Goal: Communication & Community: Answer question/provide support

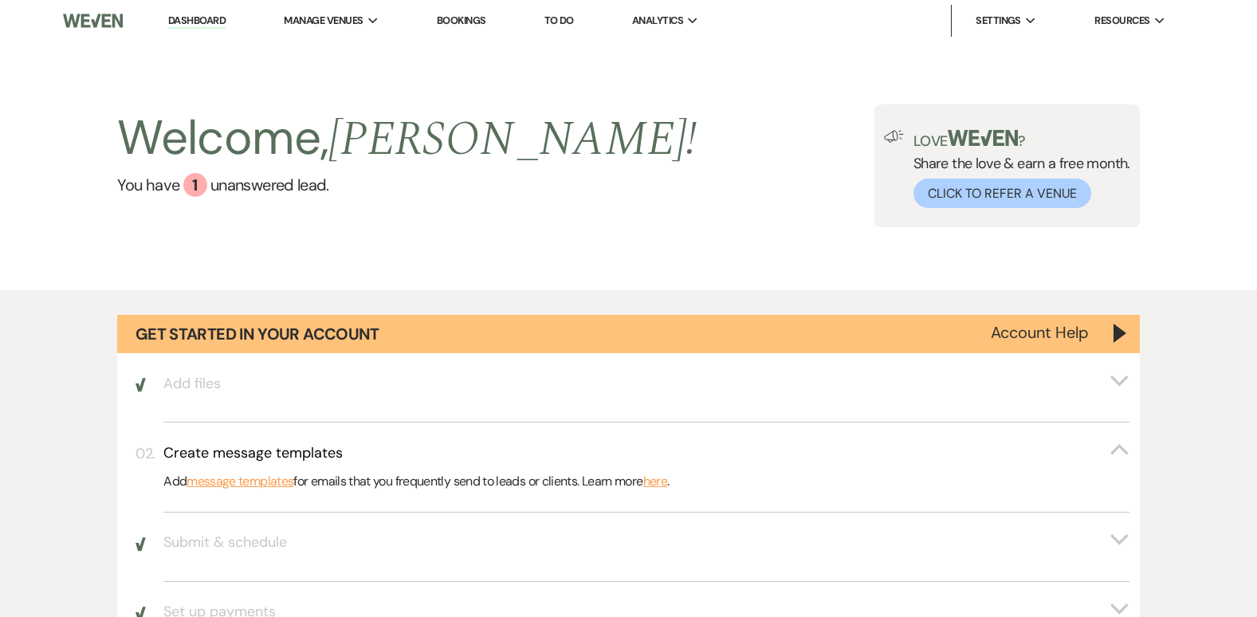
select select "2"
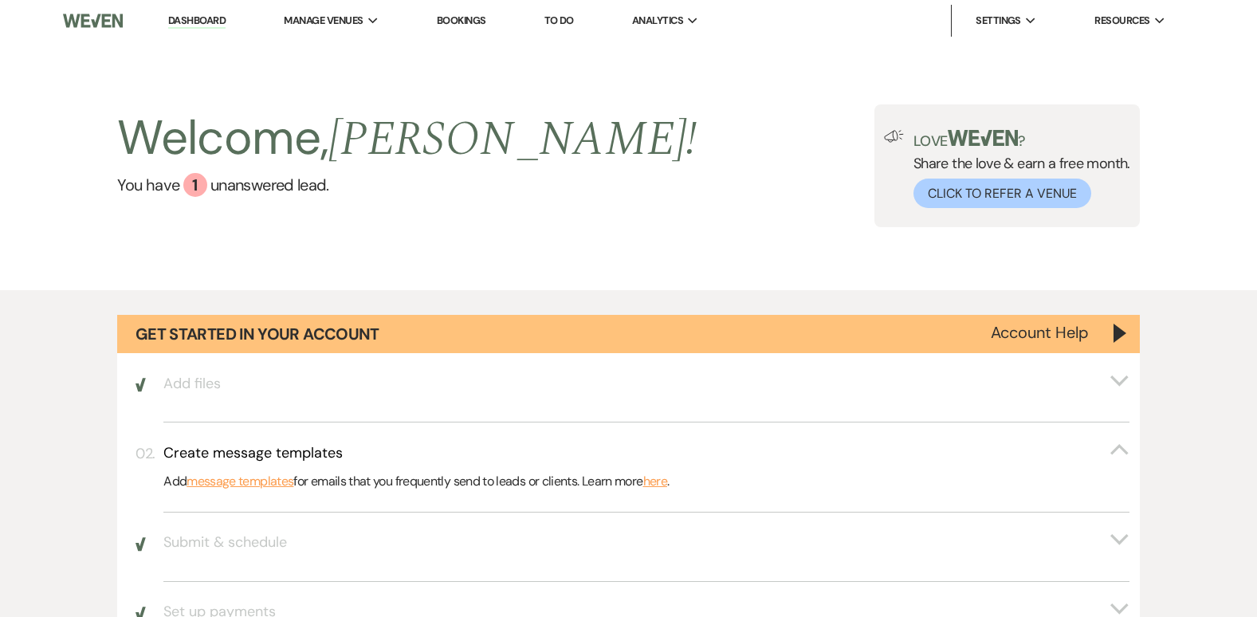
select select "2"
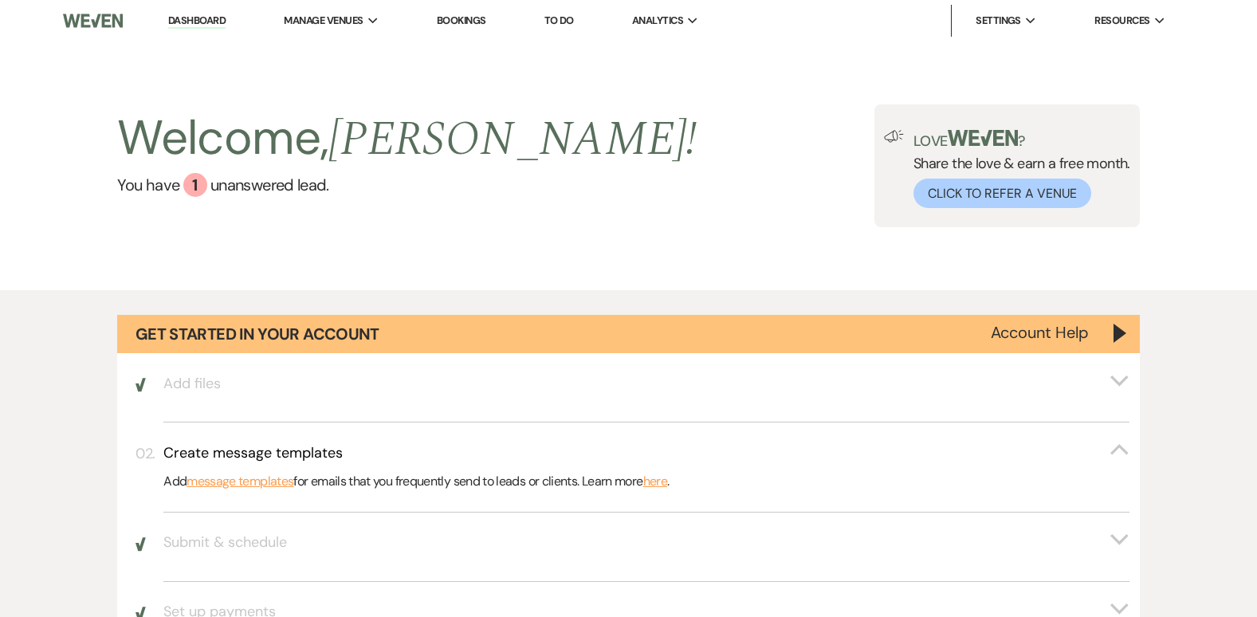
select select "2"
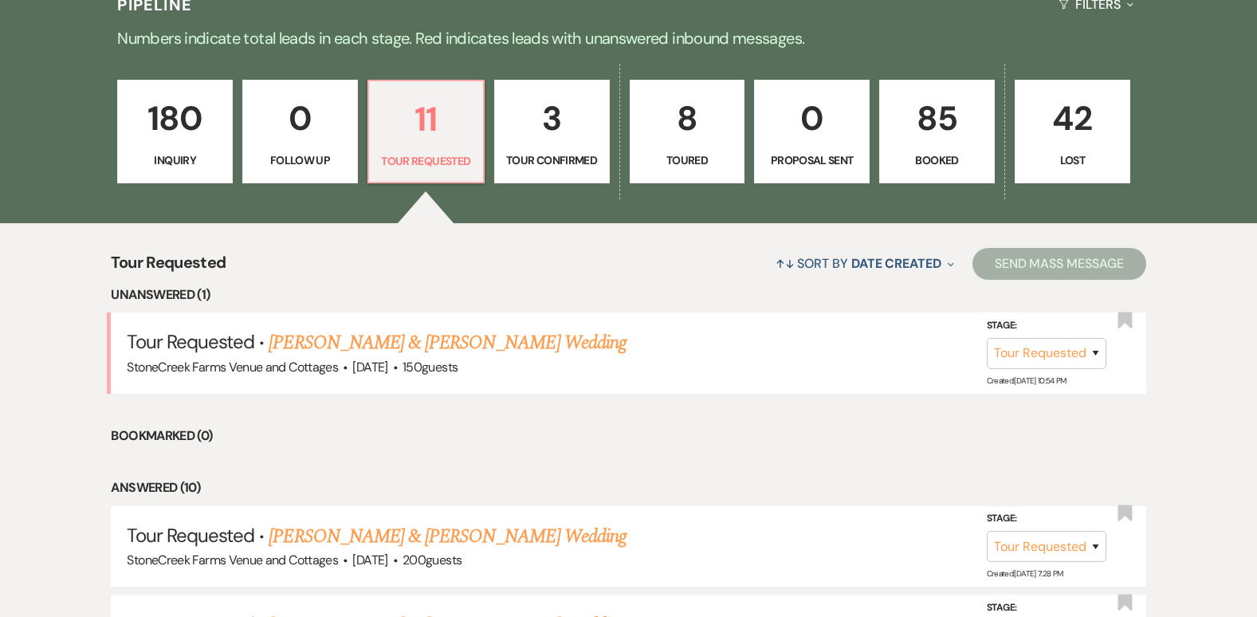
scroll to position [1126, 0]
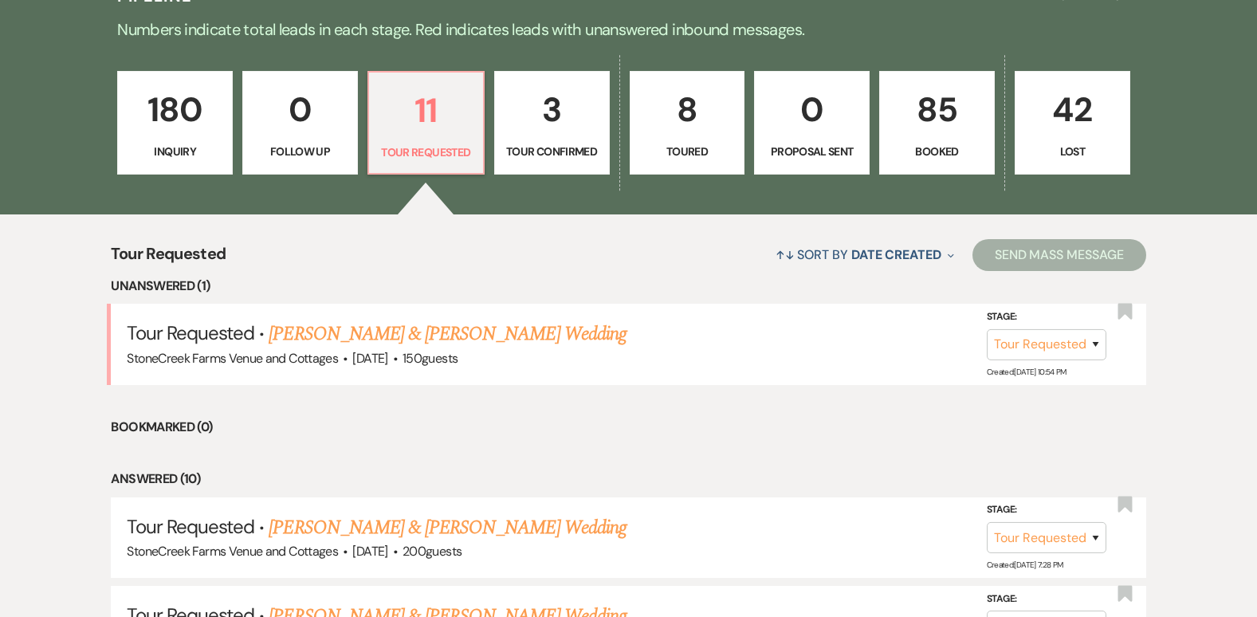
click at [924, 115] on p "85" at bounding box center [936, 109] width 95 height 53
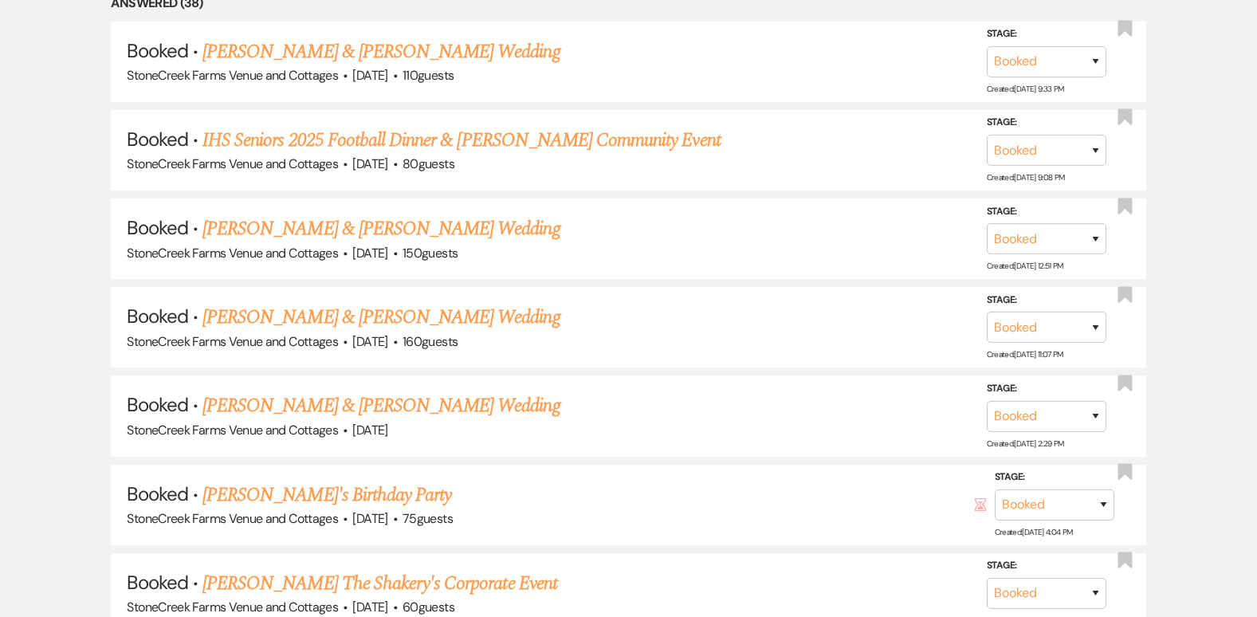
scroll to position [1519, 0]
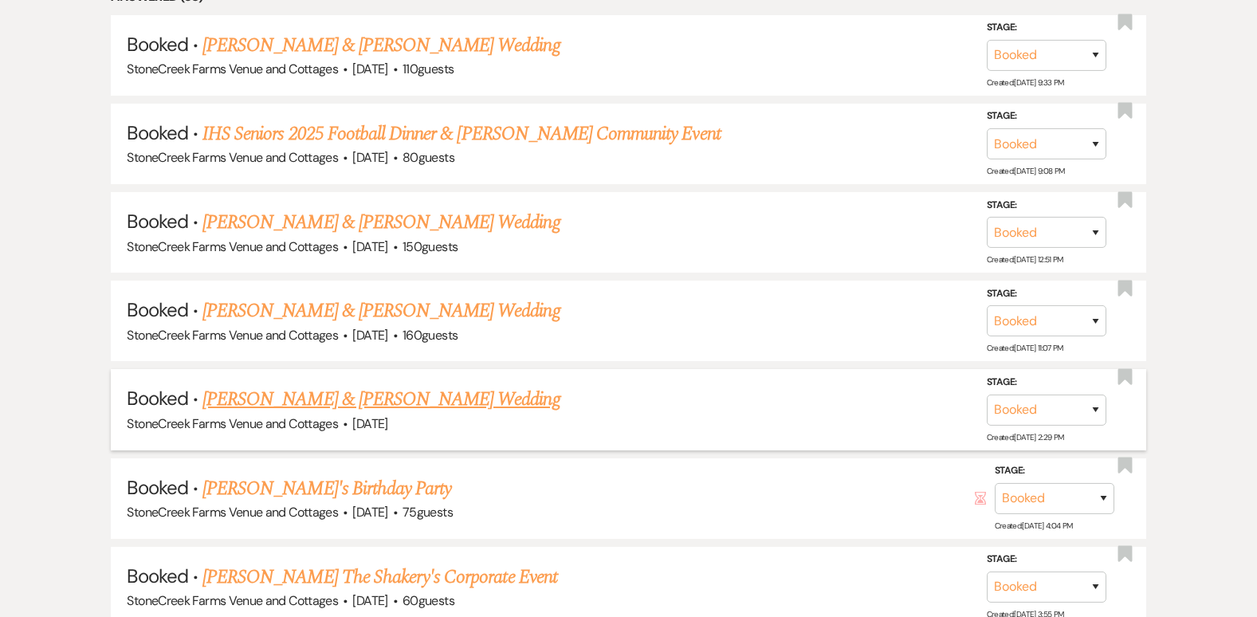
click at [425, 388] on link "[PERSON_NAME] & [PERSON_NAME] Wedding" at bounding box center [380, 399] width 357 height 29
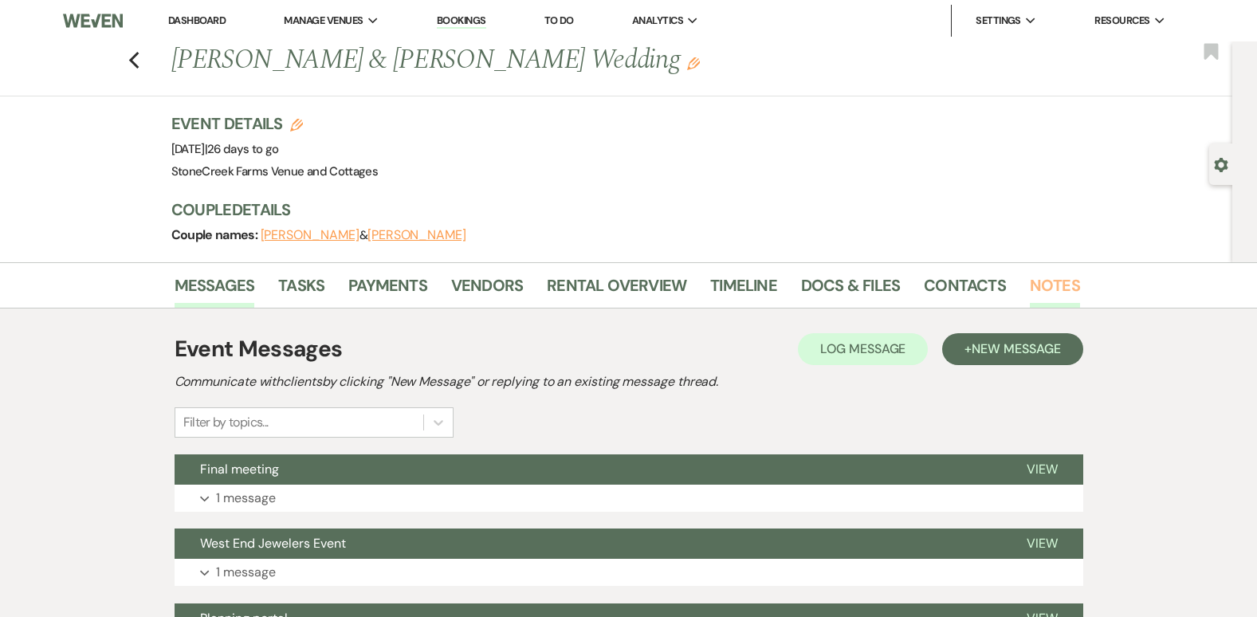
click at [1043, 279] on link "Notes" at bounding box center [1054, 289] width 50 height 35
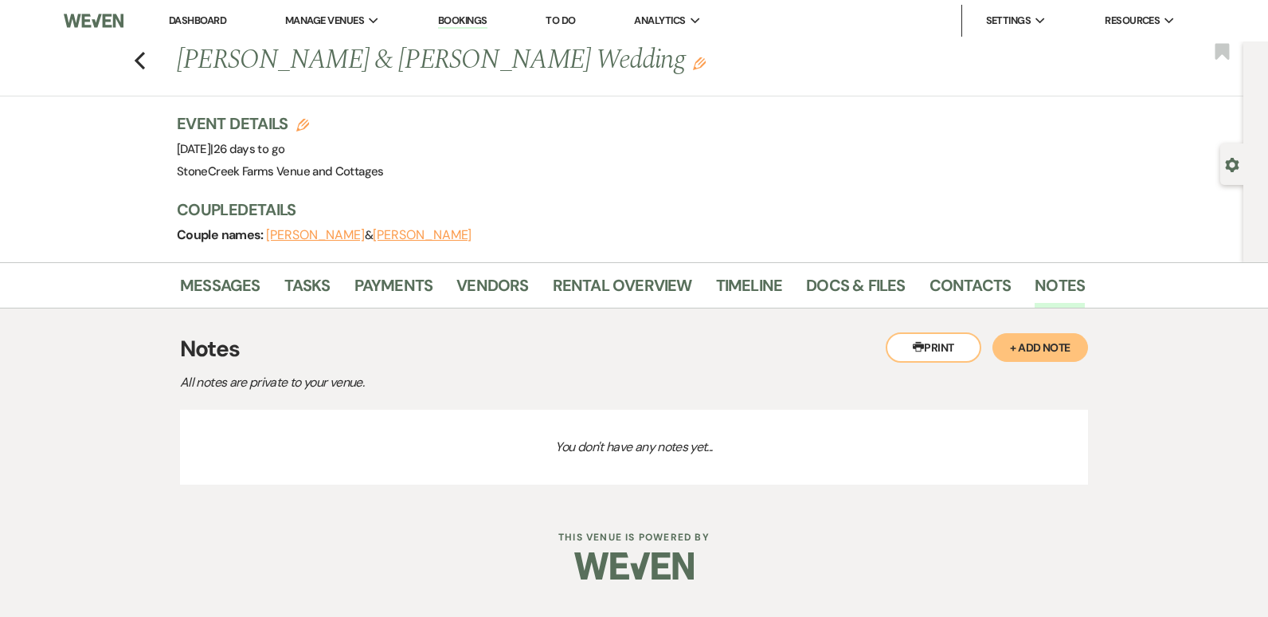
click at [1055, 339] on button "+ Add Note" at bounding box center [1041, 347] width 96 height 29
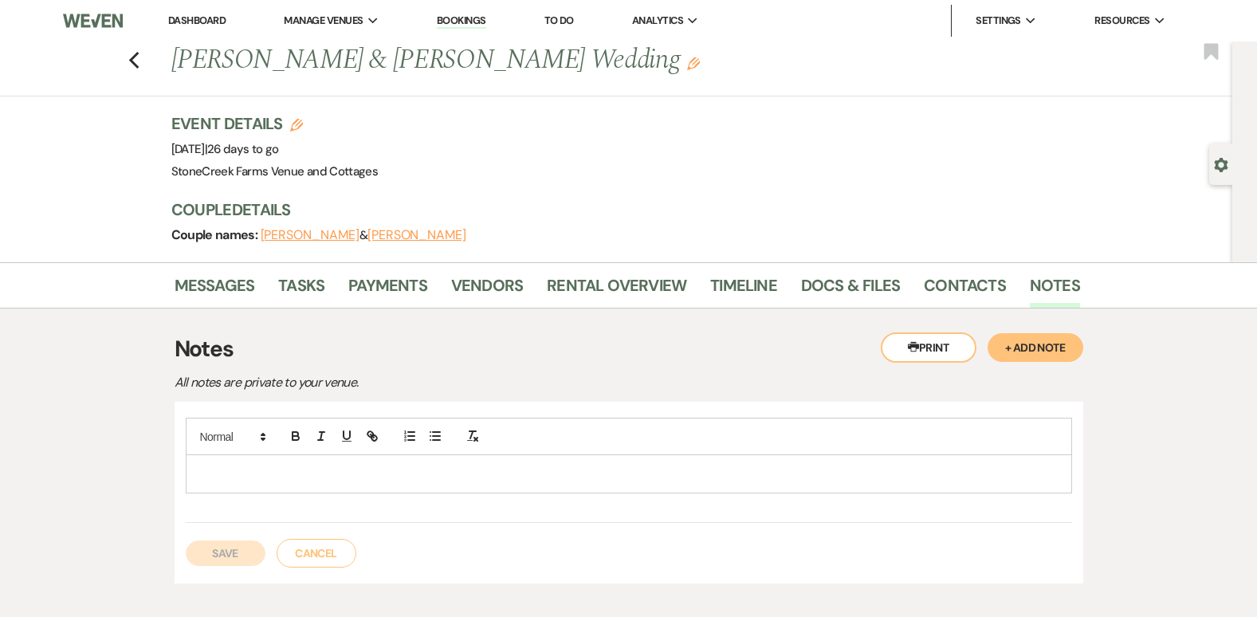
click at [269, 467] on p at bounding box center [628, 474] width 861 height 18
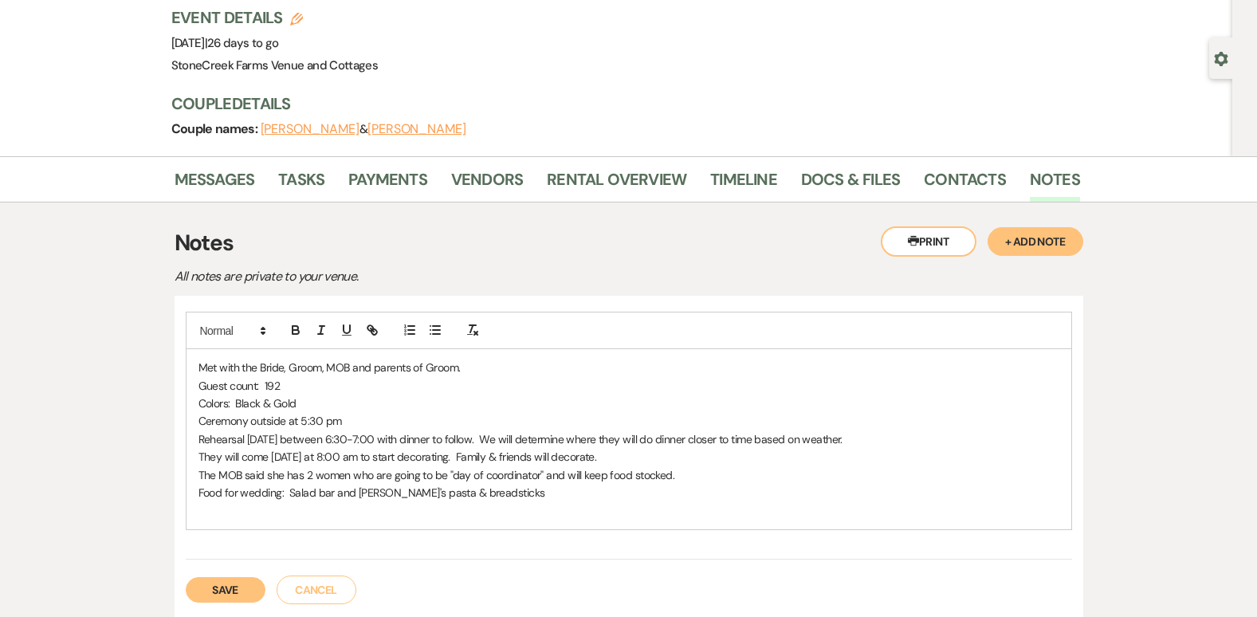
scroll to position [159, 0]
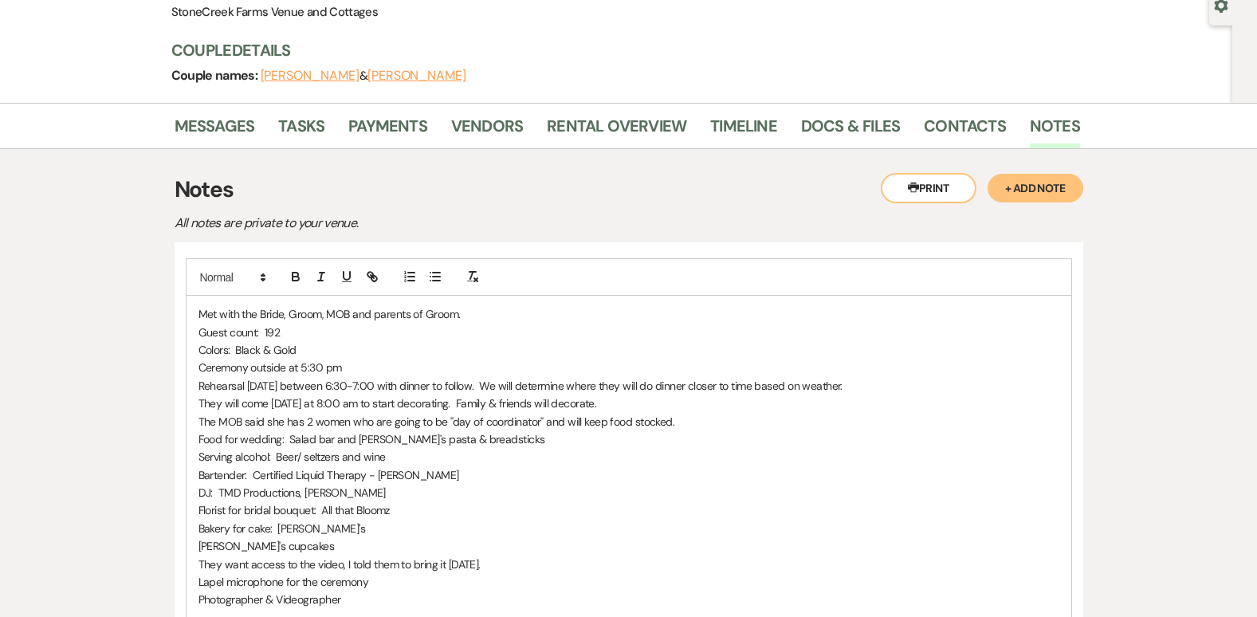
click at [356, 598] on p "Photographer & Videographer" at bounding box center [628, 599] width 861 height 18
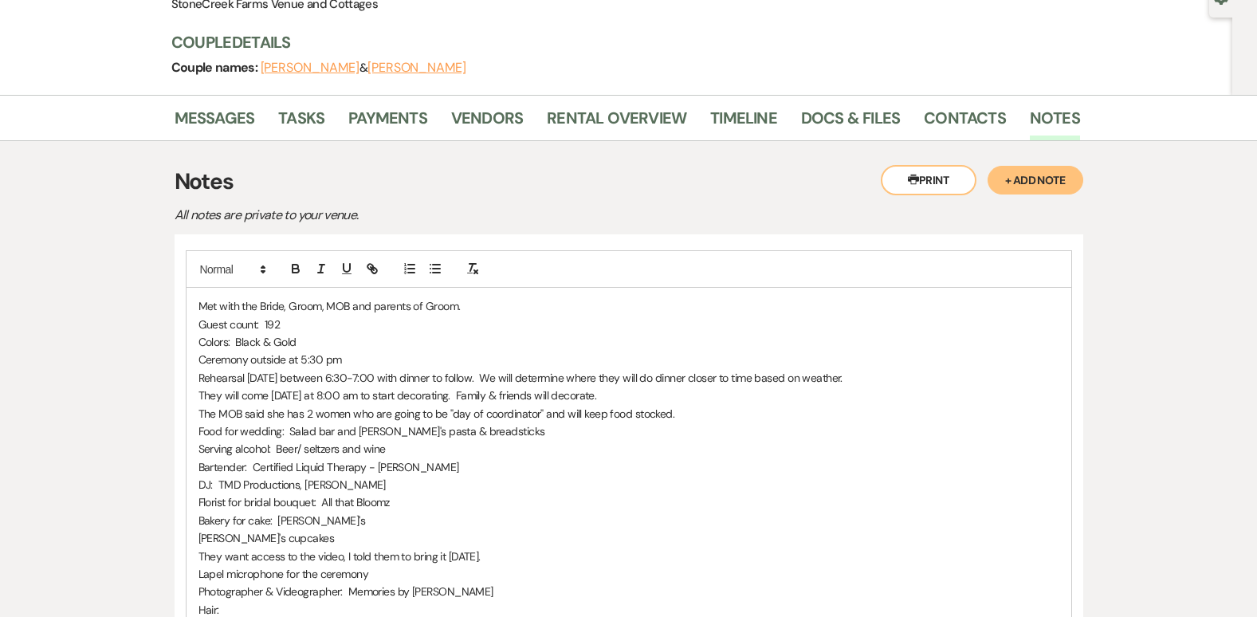
click at [356, 598] on p "Photographer & Videographer: Memories by [PERSON_NAME]" at bounding box center [628, 591] width 861 height 18
click at [227, 606] on p "Hair:" at bounding box center [628, 610] width 861 height 18
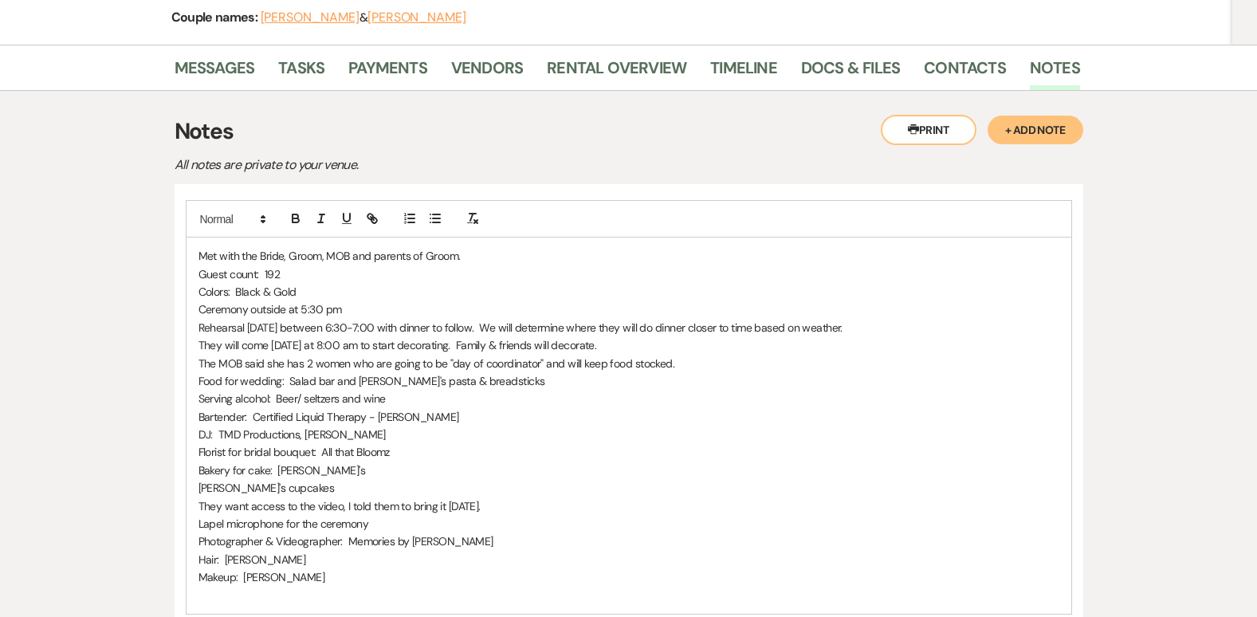
scroll to position [355, 0]
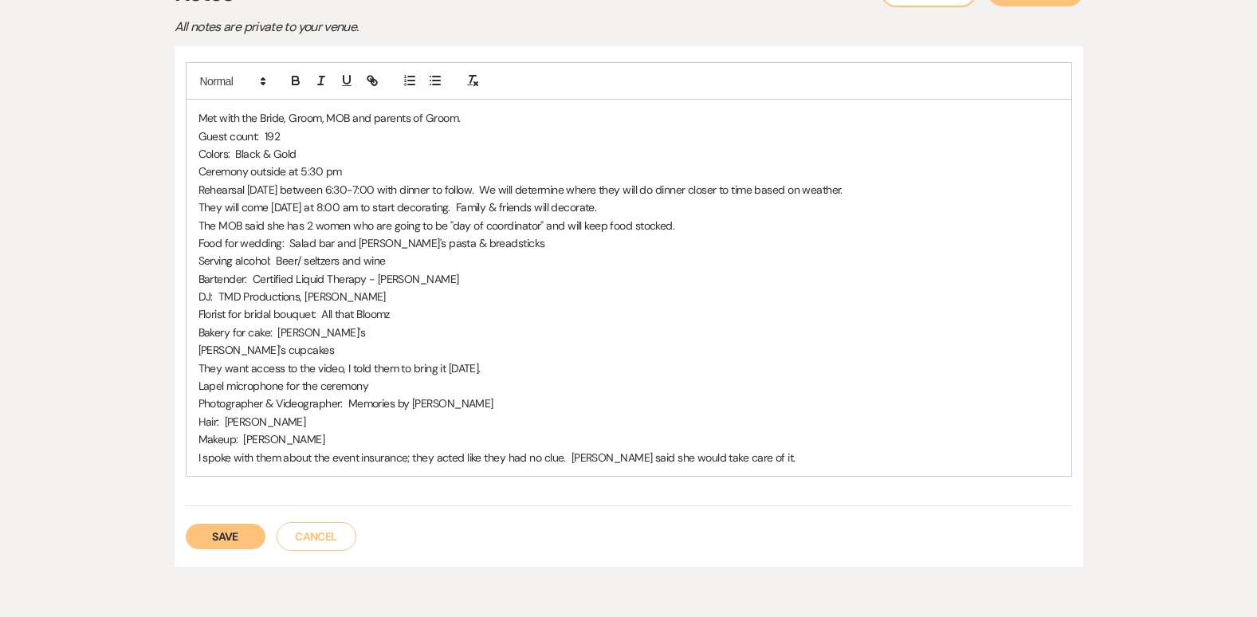
click at [766, 461] on p "I spoke with them about the event insurance; they acted like they had no clue. …" at bounding box center [628, 458] width 861 height 18
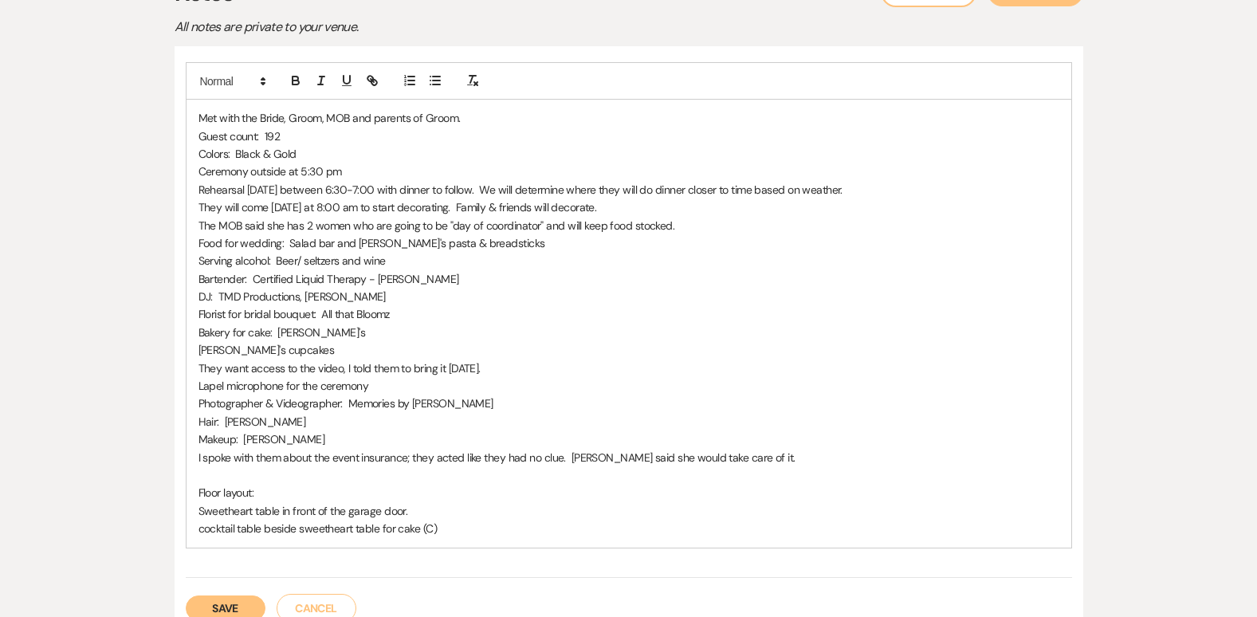
click at [420, 507] on p "Sweetheart table in front of the garage door." at bounding box center [628, 511] width 861 height 18
click at [449, 527] on p "cocktail table beside sweetheart table for cake (C)" at bounding box center [628, 528] width 861 height 18
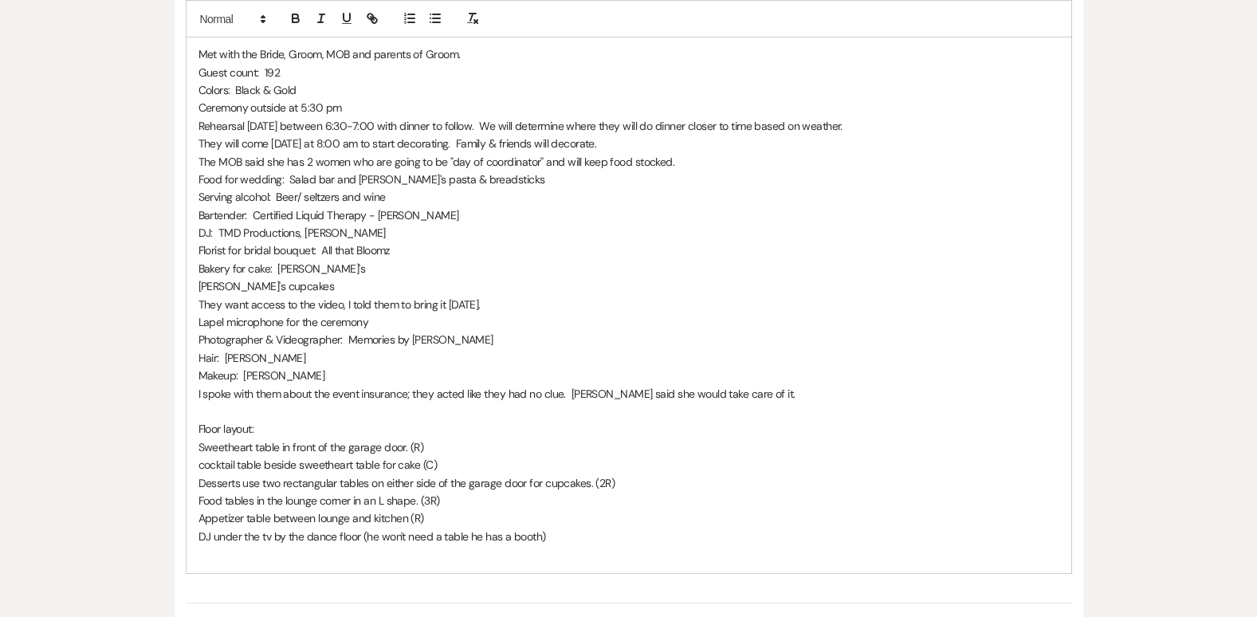
scroll to position [451, 0]
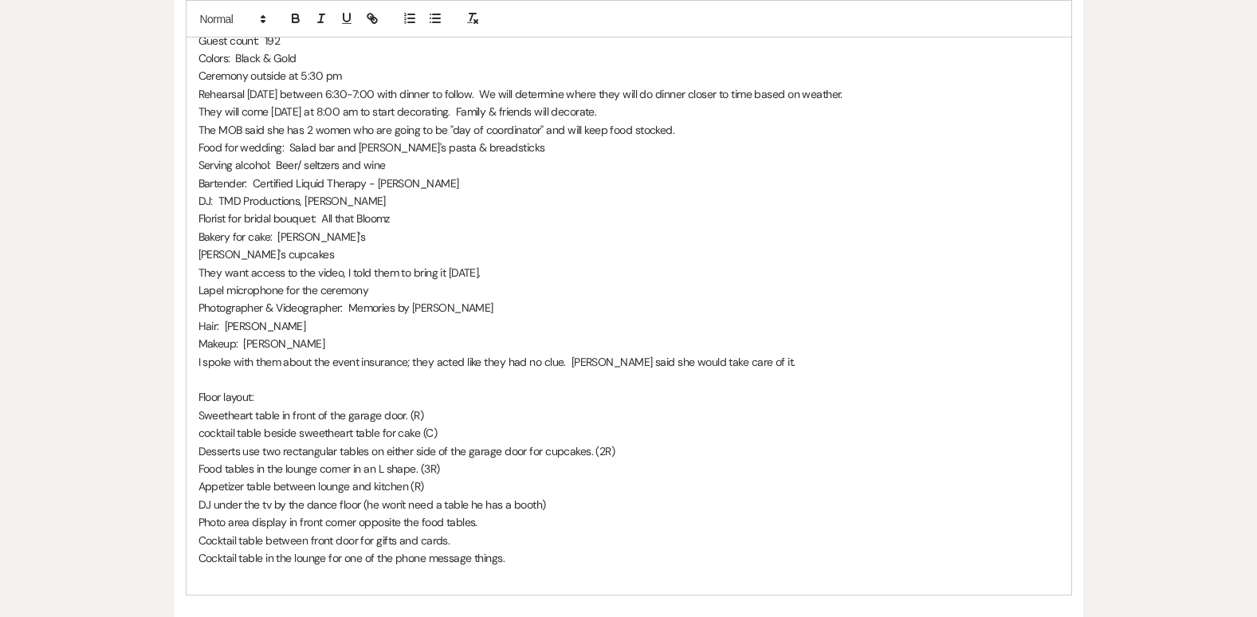
click at [460, 543] on p "Cocktail table between front door for gifts and cards." at bounding box center [628, 540] width 861 height 18
click at [509, 559] on p "Cocktail table in the lounge for one of the phone message things." at bounding box center [628, 558] width 861 height 18
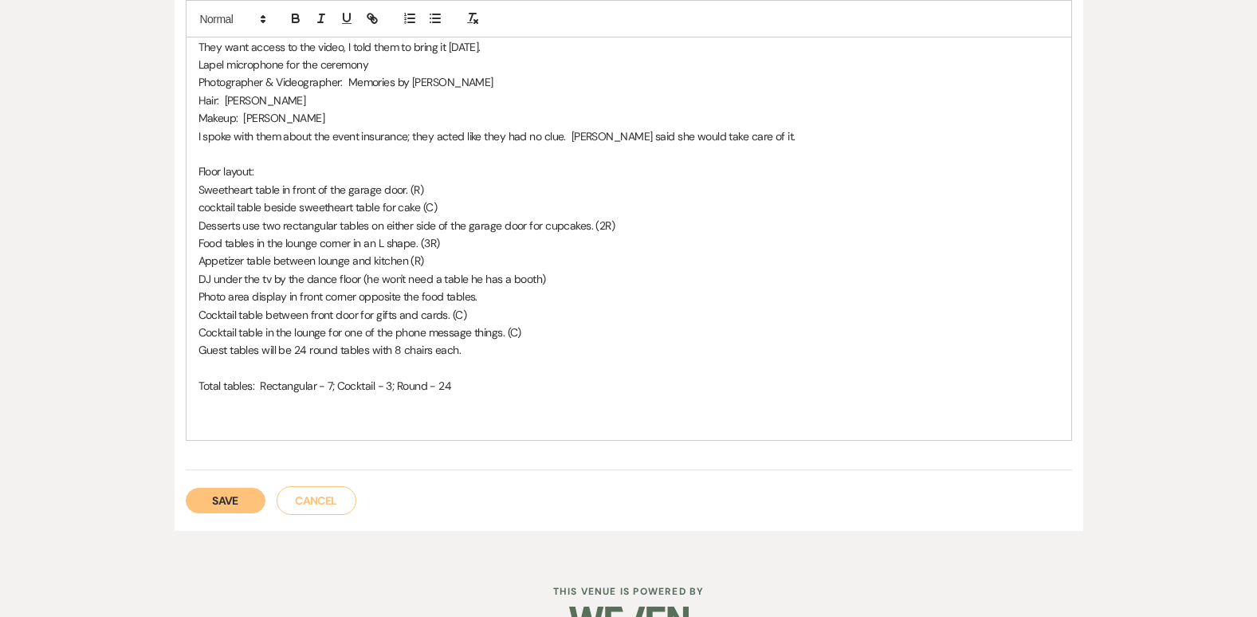
scroll to position [708, 0]
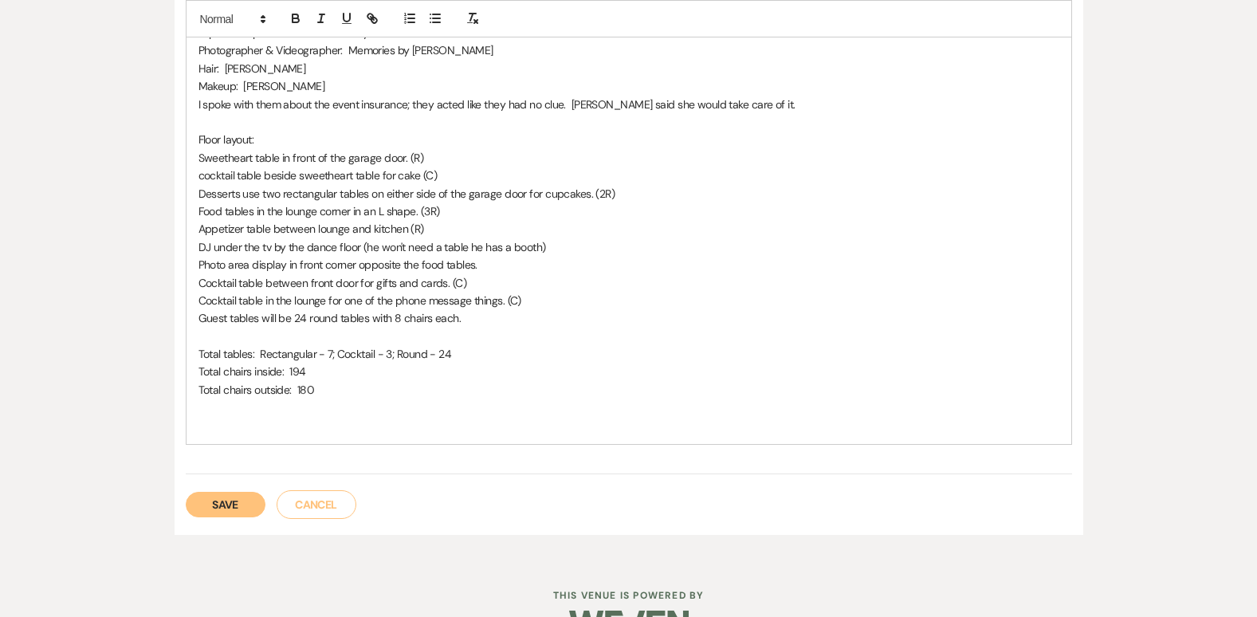
click at [761, 102] on p "I spoke with them about the event insurance; they acted like they had no clue. …" at bounding box center [628, 105] width 861 height 18
click at [327, 88] on p "Makeup: [PERSON_NAME]" at bounding box center [628, 86] width 861 height 18
click at [494, 320] on p "Guest tables will be 24 round tables with 8 chairs each." at bounding box center [628, 318] width 861 height 18
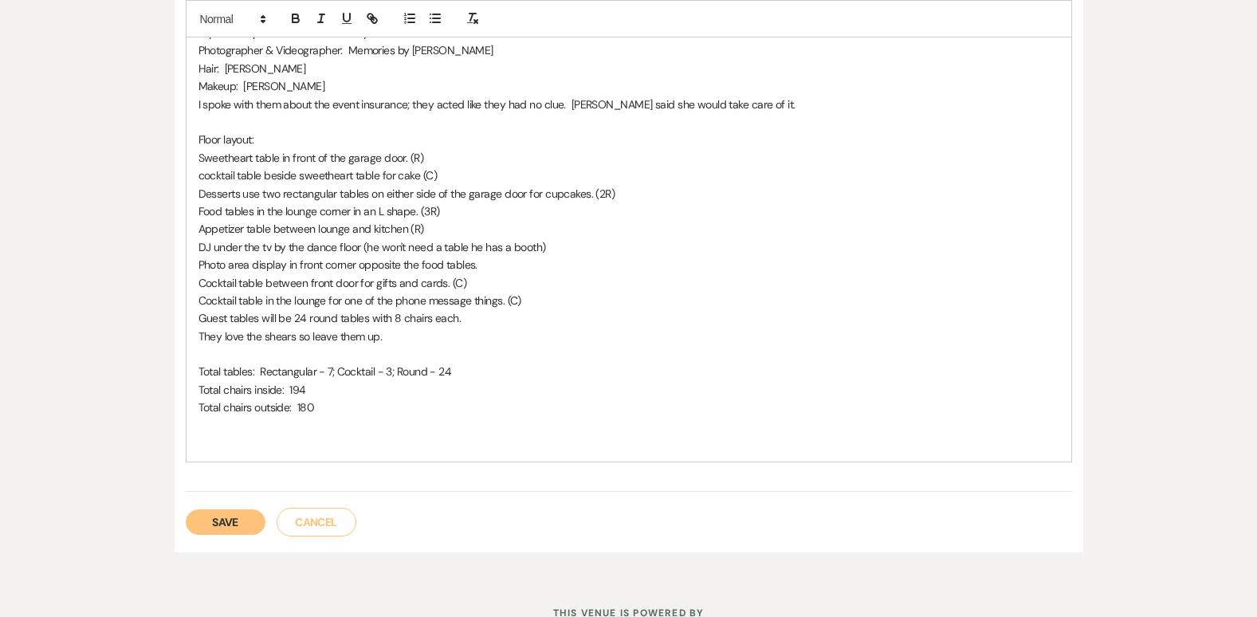
click at [225, 450] on p at bounding box center [628, 443] width 861 height 18
click at [222, 514] on button "Save" at bounding box center [226, 521] width 80 height 25
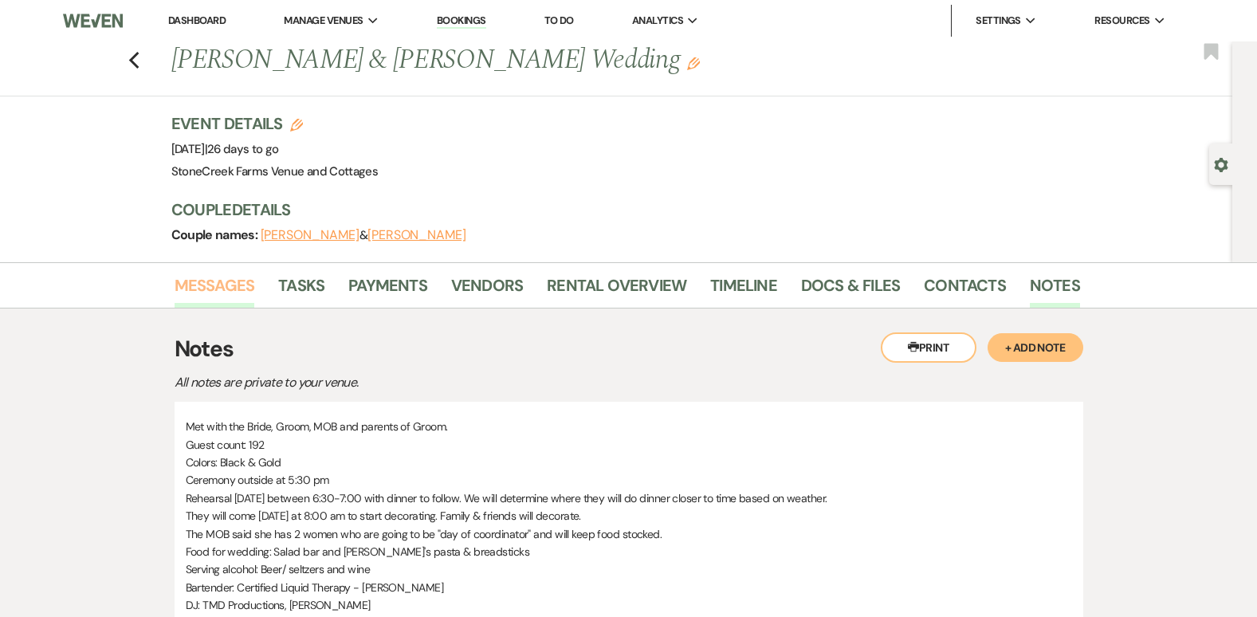
click at [205, 287] on link "Messages" at bounding box center [214, 289] width 80 height 35
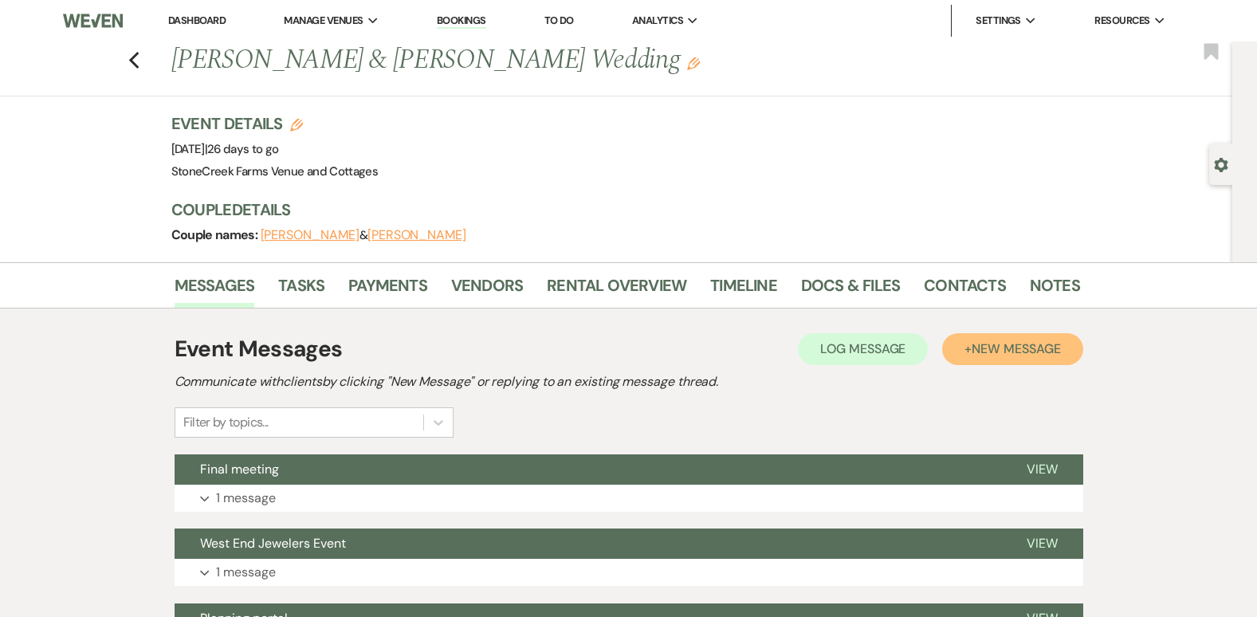
click at [1037, 355] on span "New Message" at bounding box center [1015, 348] width 88 height 17
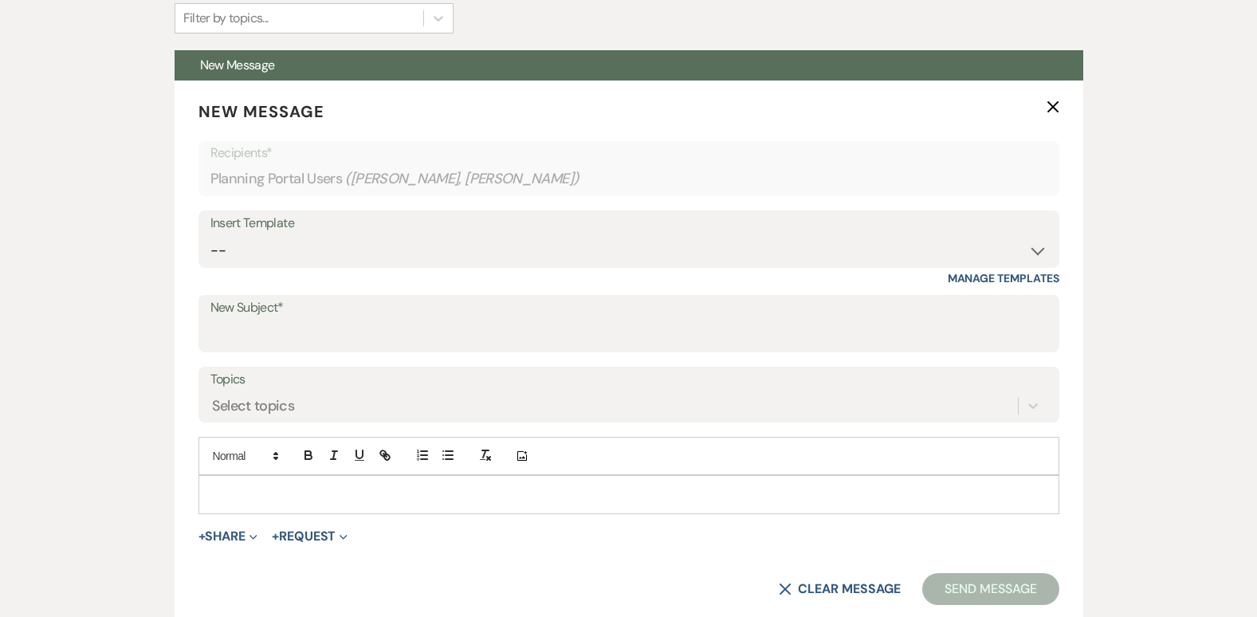
scroll to position [457, 0]
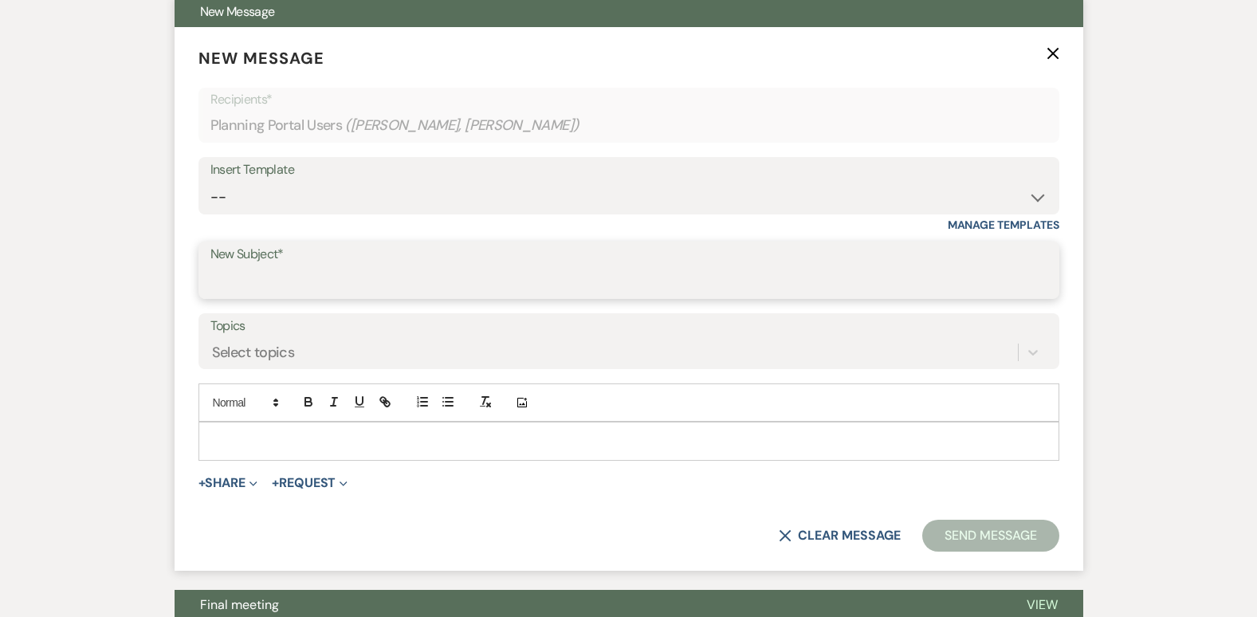
click at [255, 273] on input "New Subject*" at bounding box center [628, 281] width 837 height 31
type input "f"
type input "meeting follow up"
click at [214, 430] on div at bounding box center [628, 440] width 859 height 37
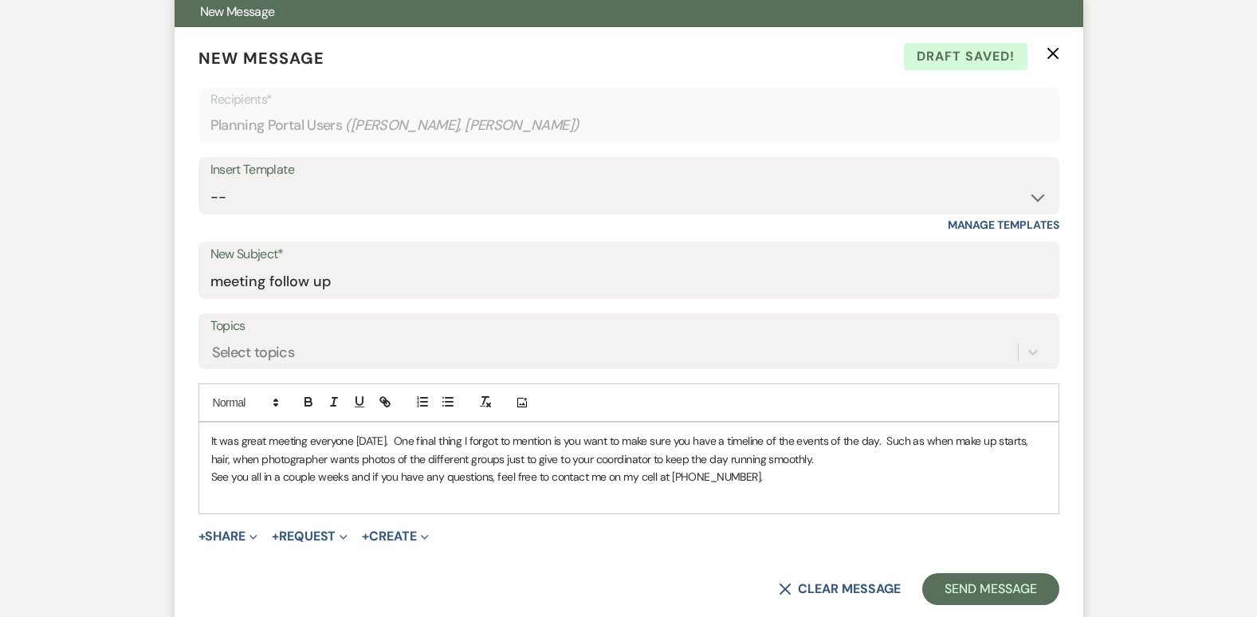
click at [755, 479] on p "See you all in a couple weeks and if you have any questions, feel free to conta…" at bounding box center [628, 477] width 835 height 18
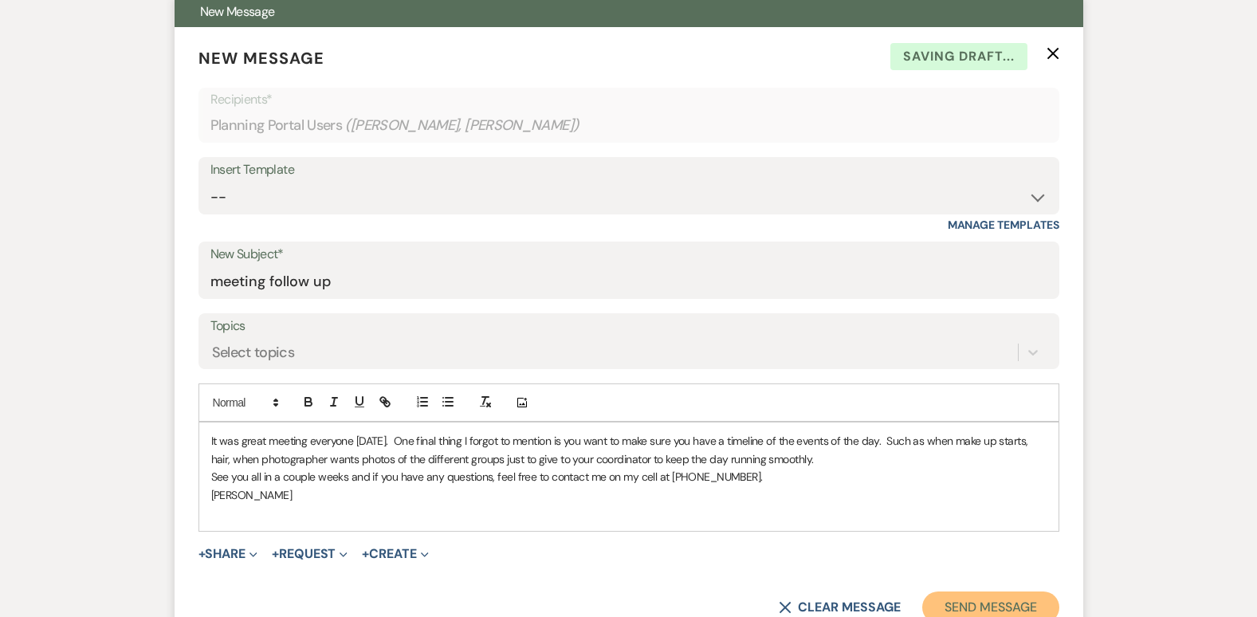
click at [1019, 606] on button "Send Message" at bounding box center [990, 607] width 136 height 32
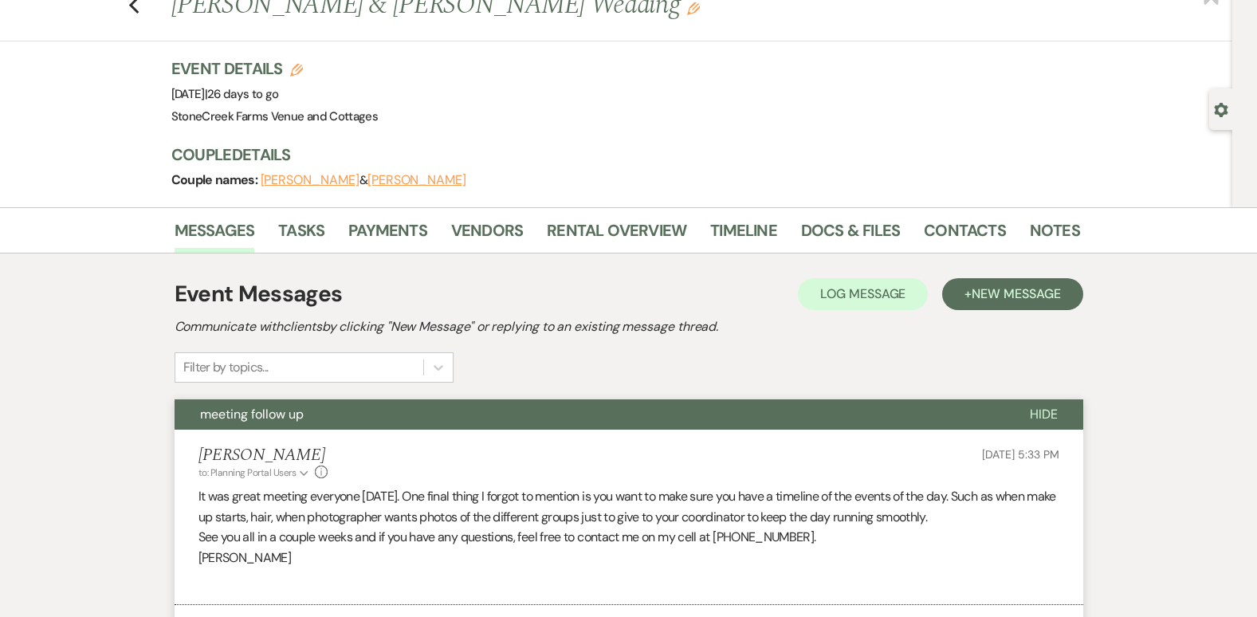
scroll to position [0, 0]
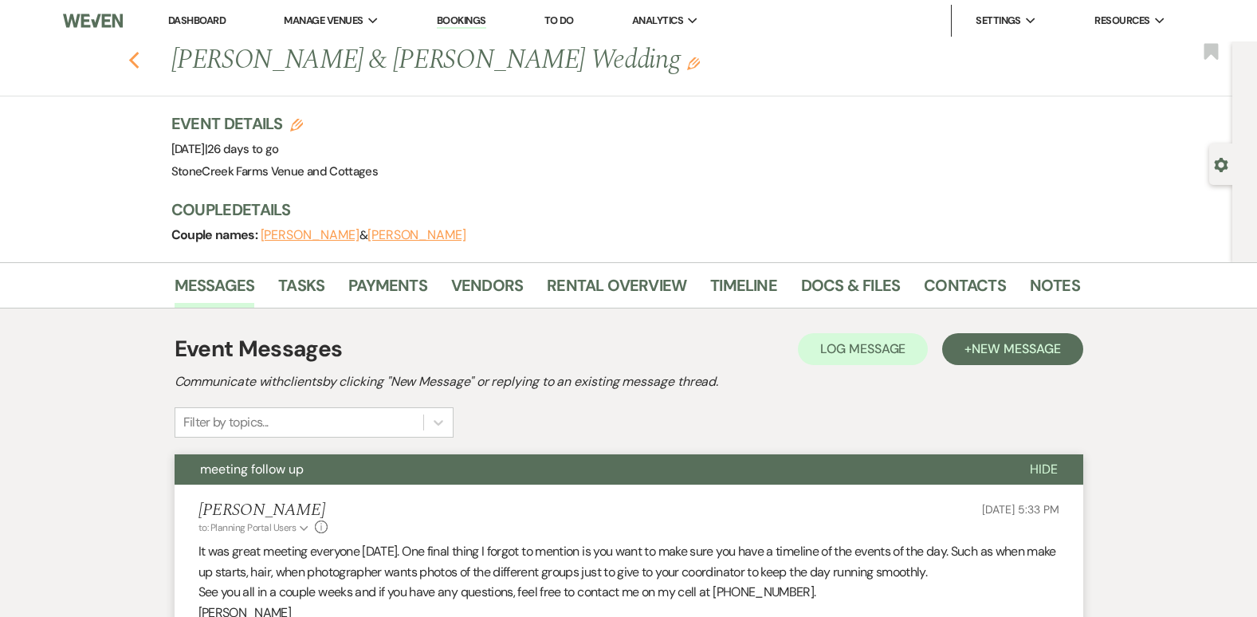
click at [140, 60] on icon "Previous" at bounding box center [134, 60] width 12 height 19
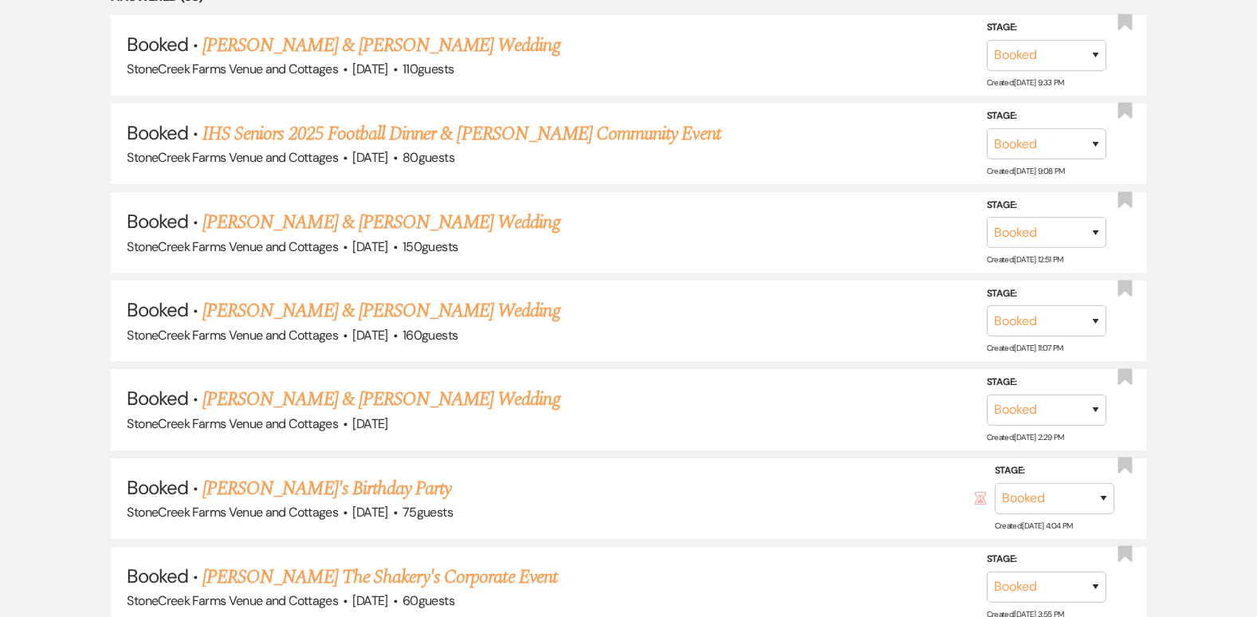
scroll to position [980, 0]
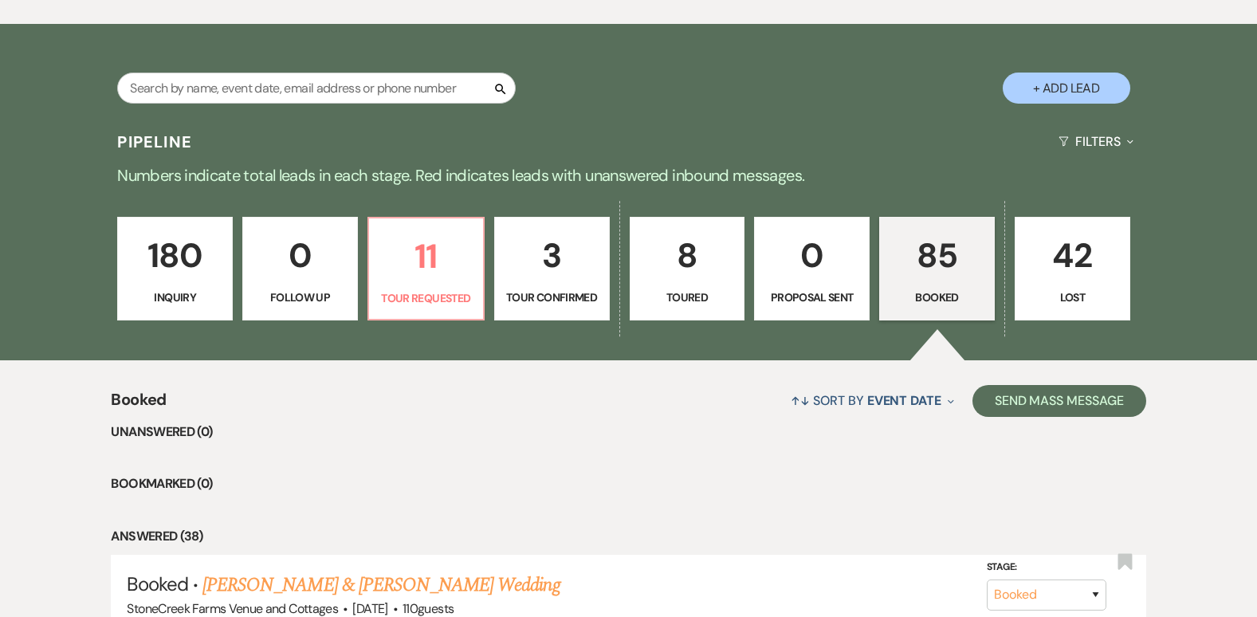
click at [1249, 44] on div "Search + Add Lead" at bounding box center [628, 72] width 1257 height 96
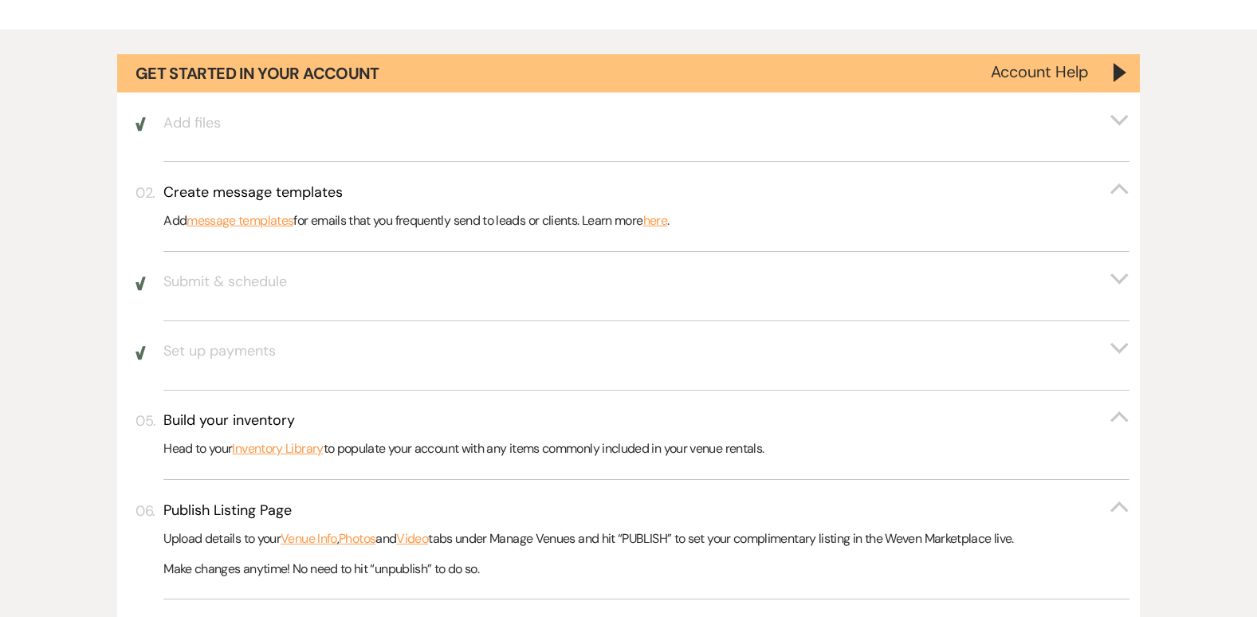
scroll to position [0, 0]
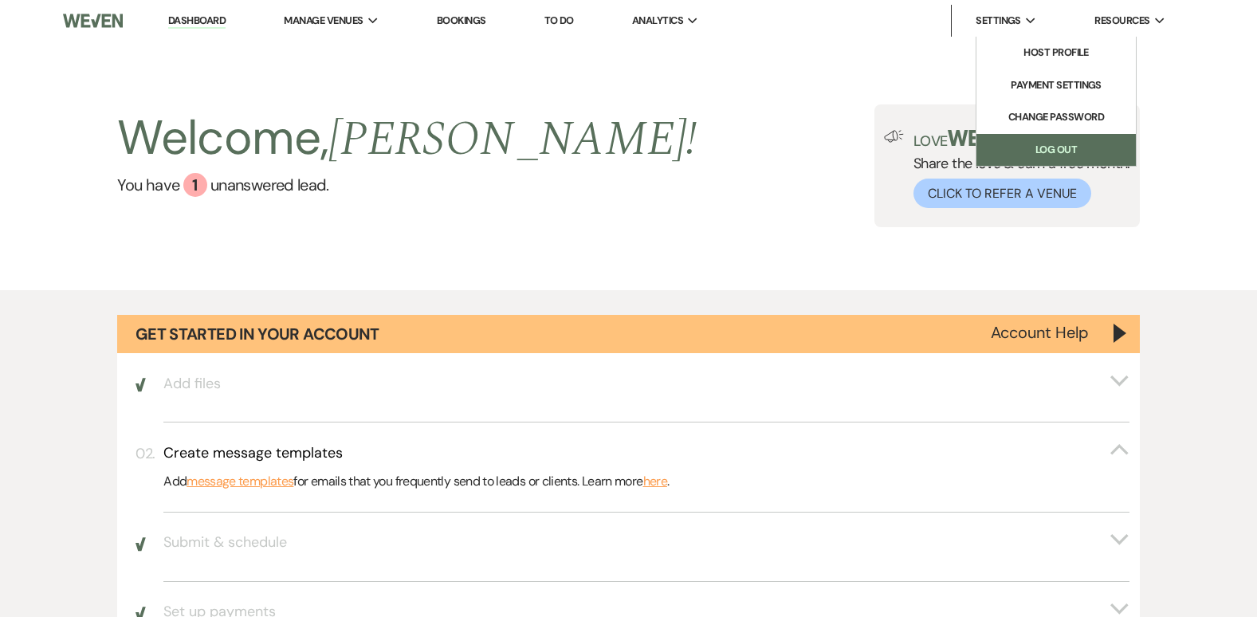
click at [1051, 145] on link "Log Out" at bounding box center [1055, 150] width 159 height 32
